Goal: Check status: Check status

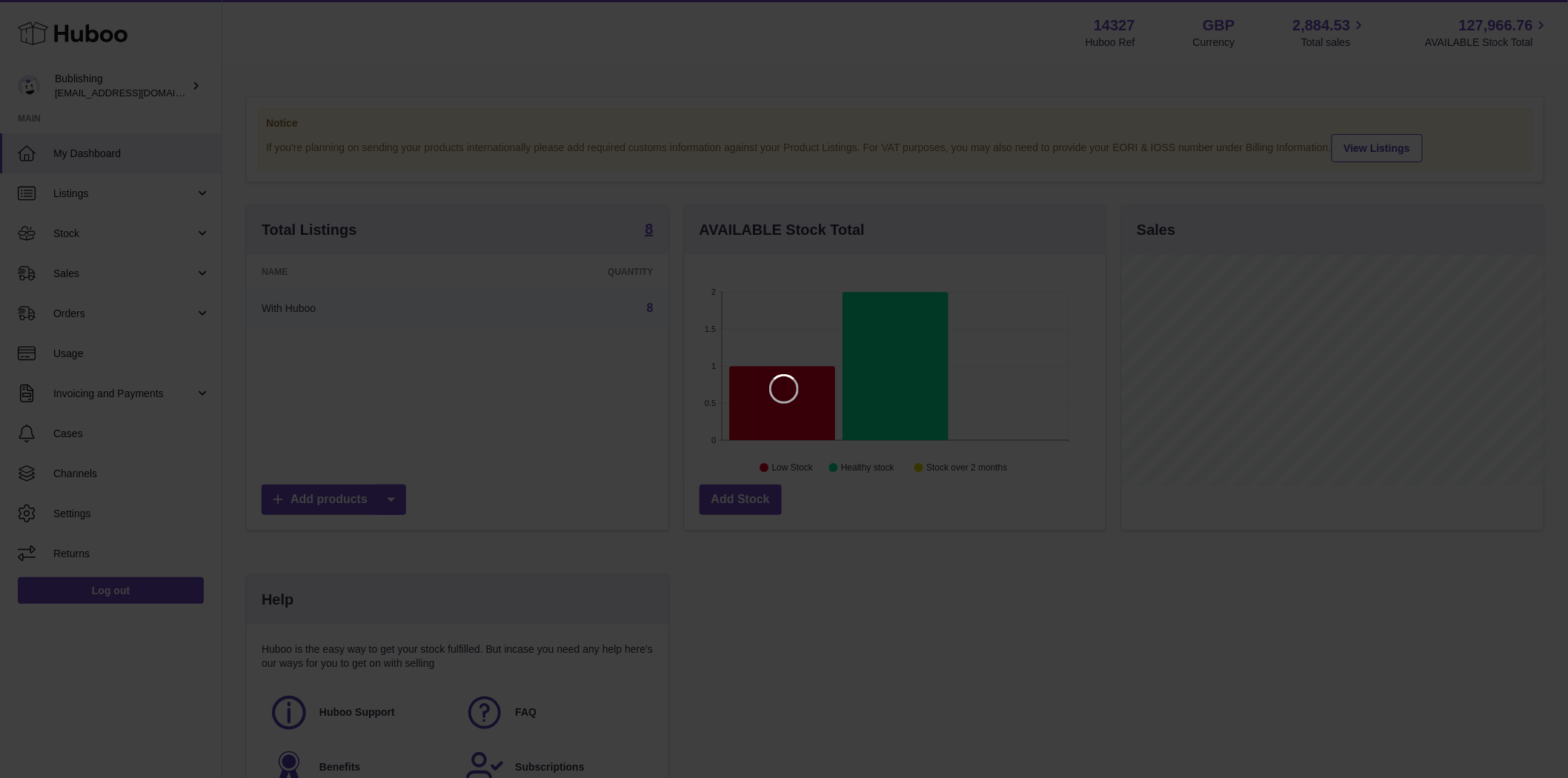
scroll to position [231, 425]
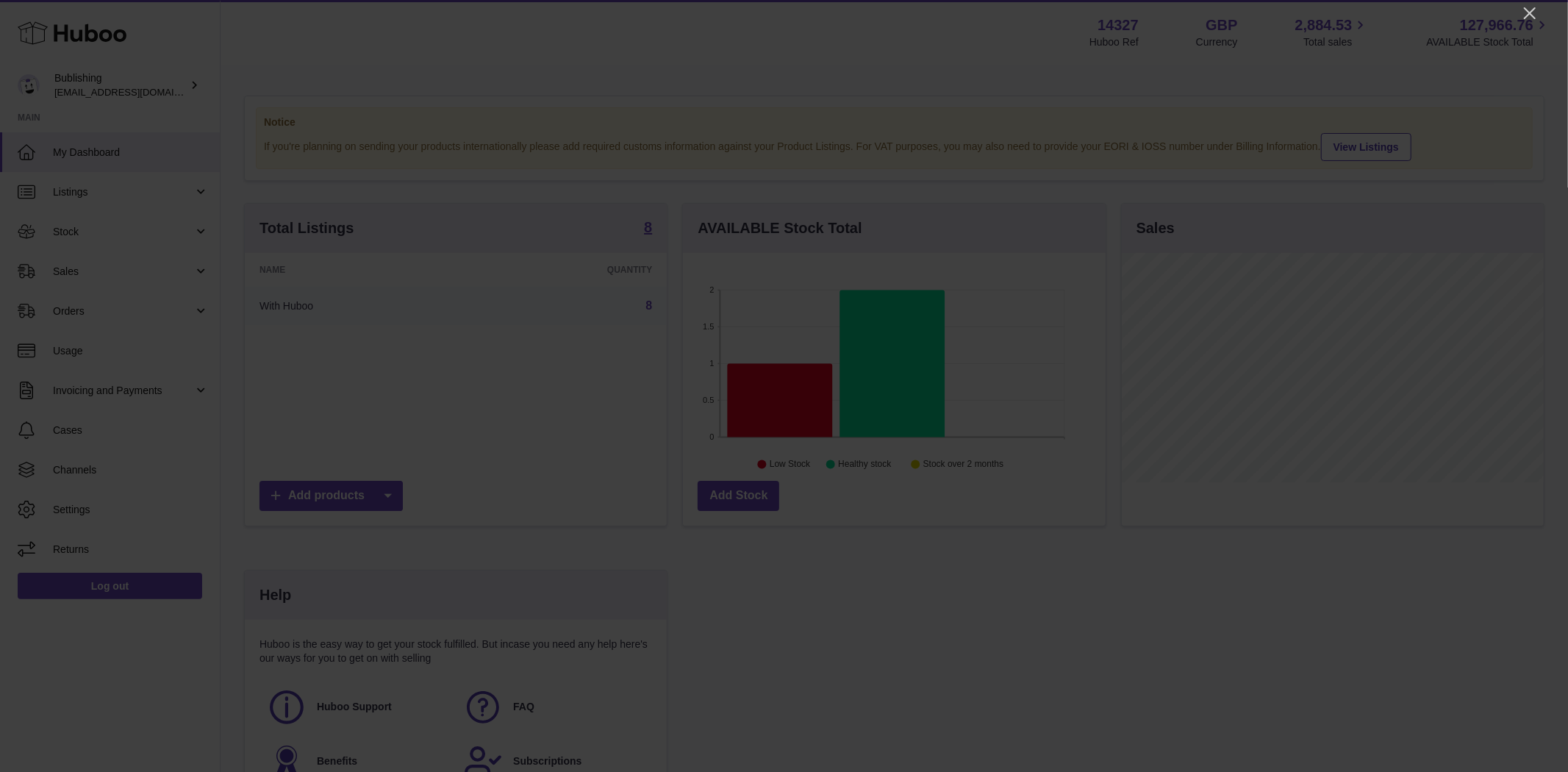
click at [1519, 13] on div at bounding box center [784, 386] width 1568 height 772
click at [1530, 14] on icon "Close" at bounding box center [1530, 13] width 12 height 12
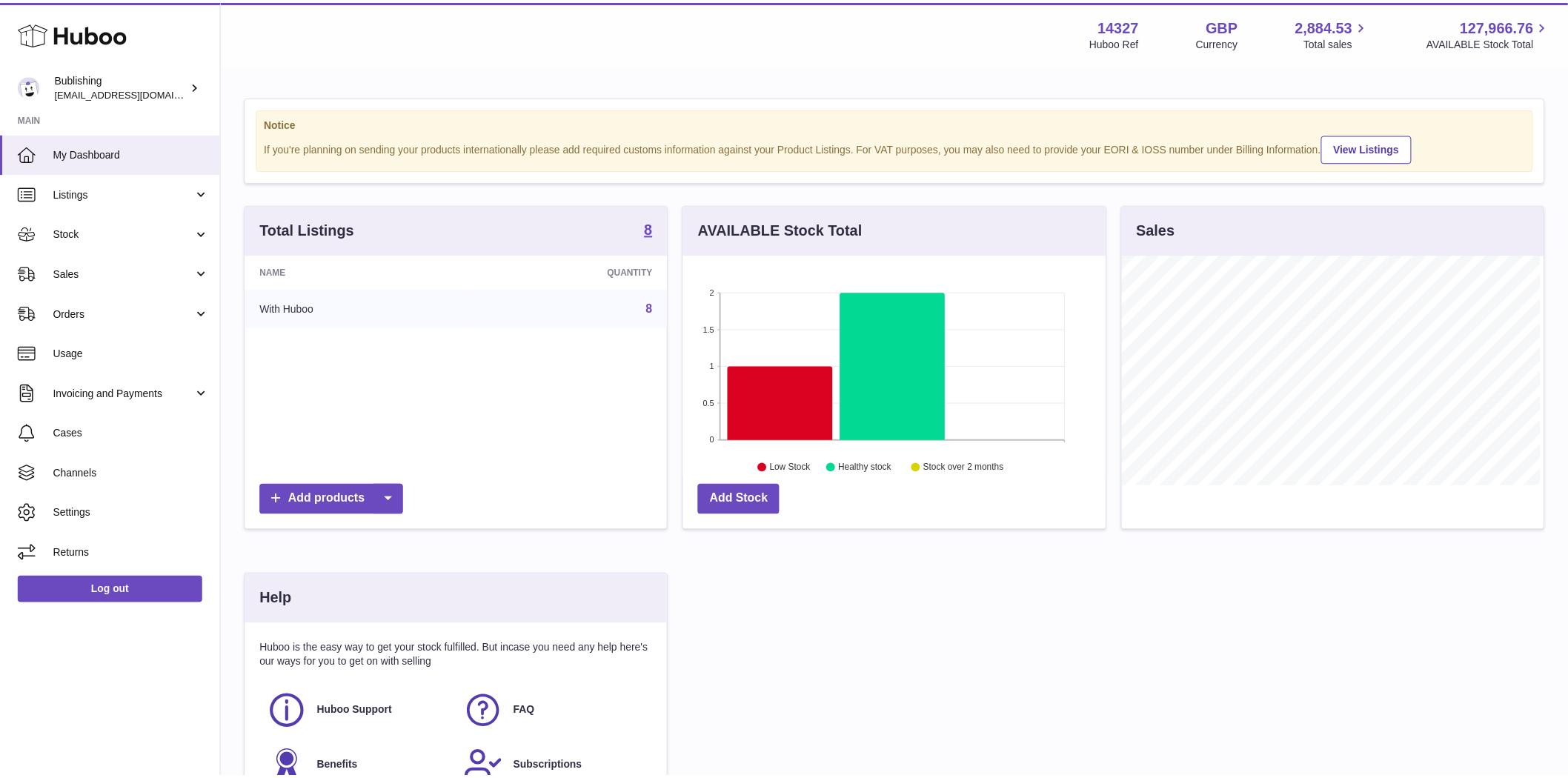
scroll to position [740674, 740434]
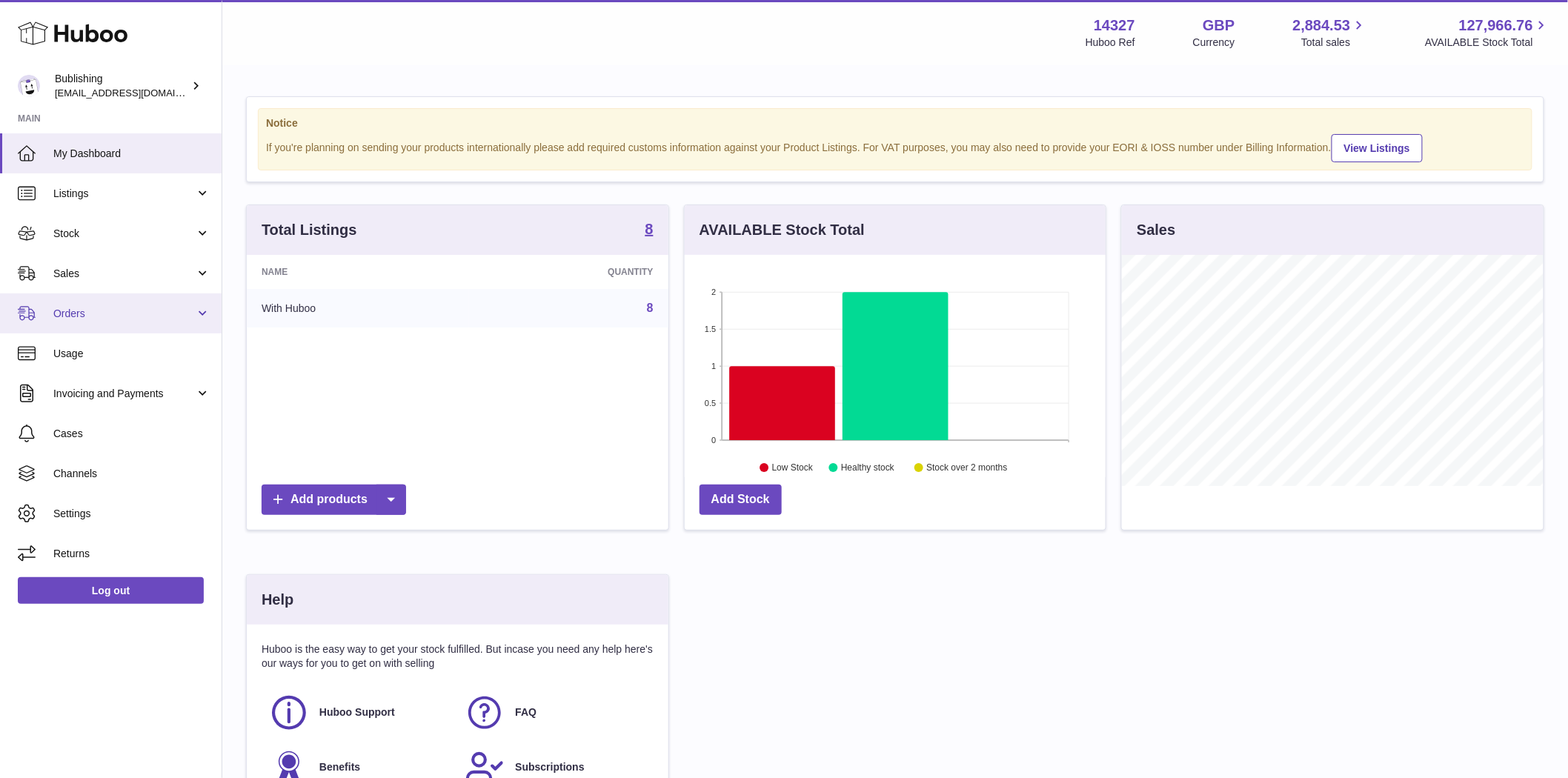
click at [87, 321] on link "Orders" at bounding box center [111, 314] width 221 height 40
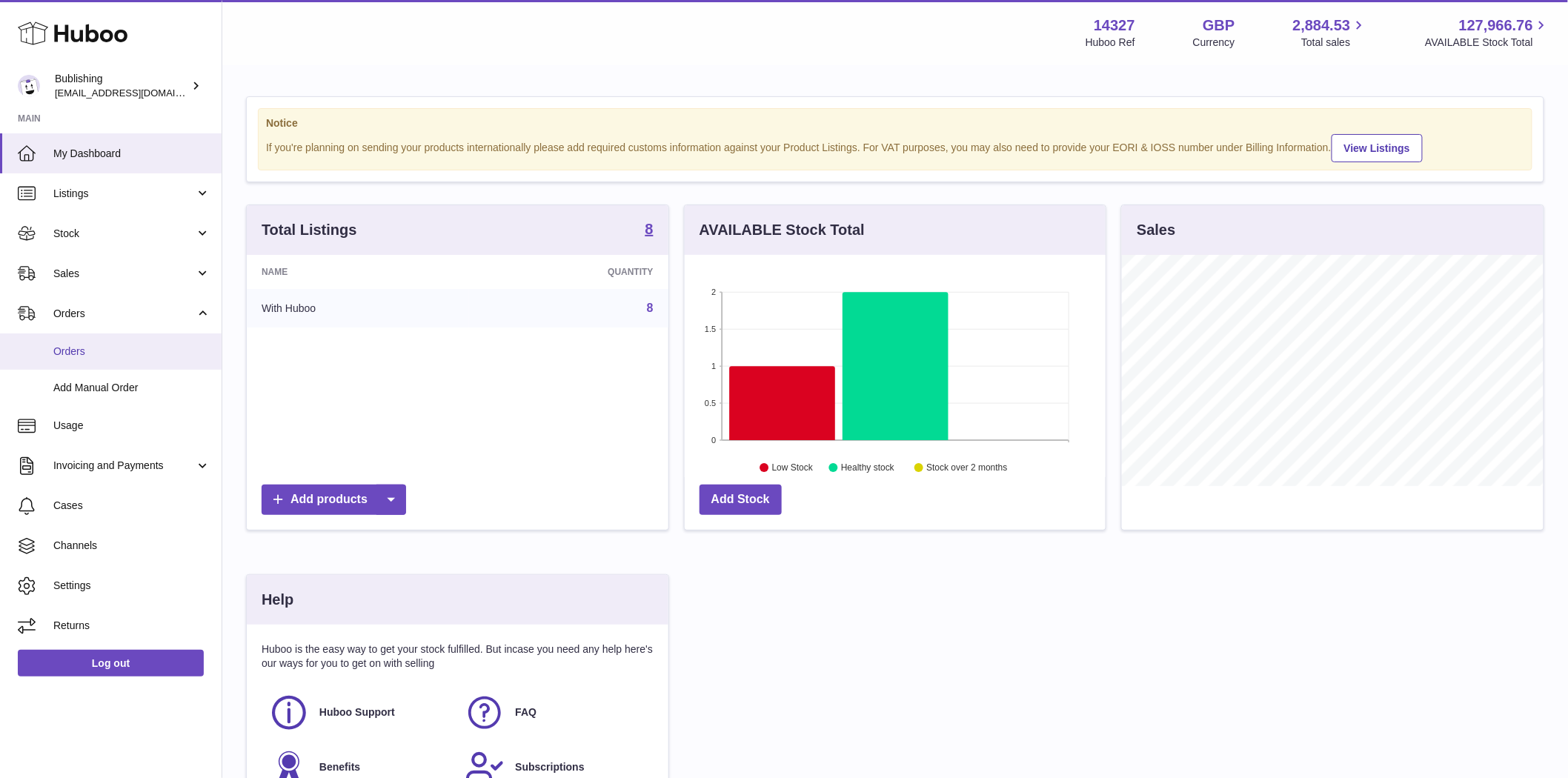
click at [86, 345] on span "Orders" at bounding box center [132, 351] width 157 height 14
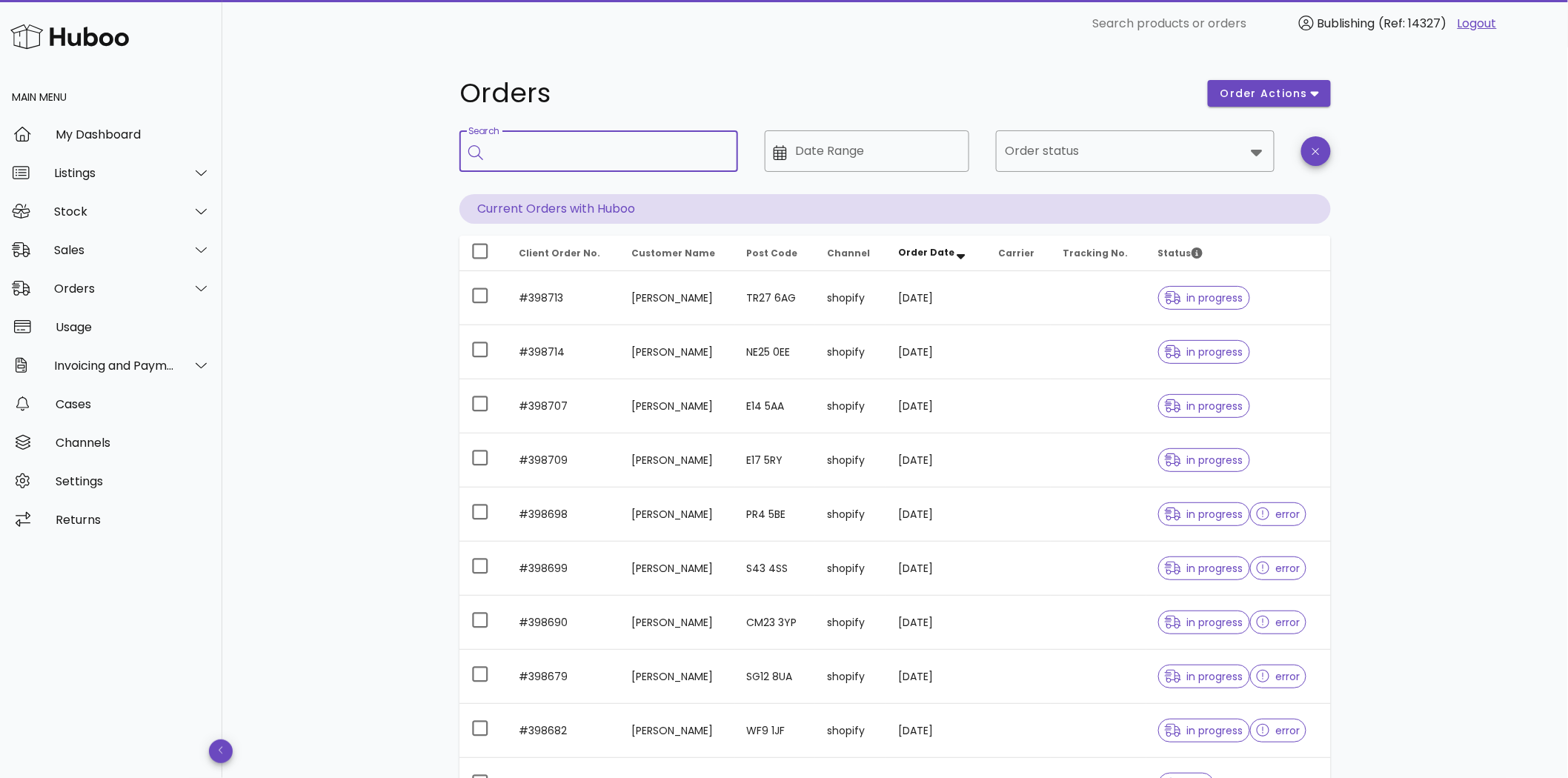
click at [549, 154] on input "Search" at bounding box center [609, 151] width 234 height 23
paste input "**********"
type input "**********"
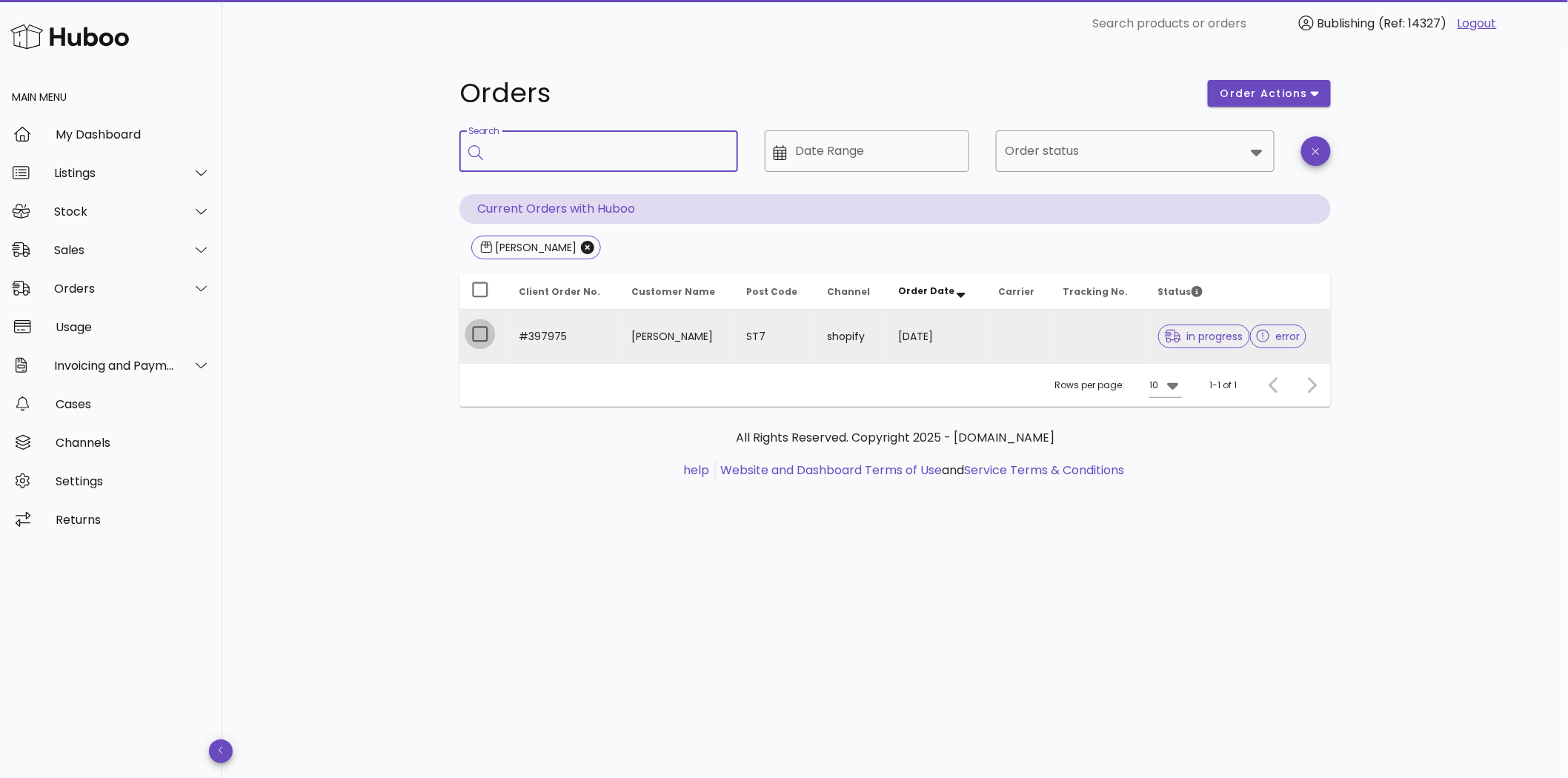
click at [489, 336] on div at bounding box center [479, 333] width 25 height 25
click at [691, 334] on td "[PERSON_NAME]" at bounding box center [676, 337] width 115 height 53
